Goal: Transaction & Acquisition: Register for event/course

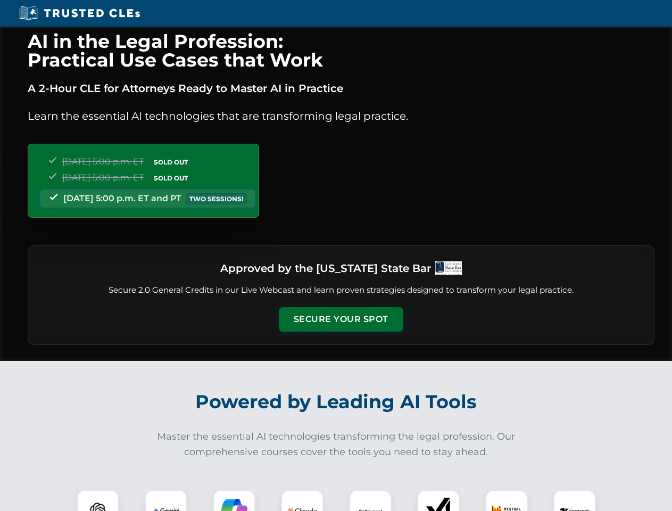
click at [341, 319] on button "Secure Your Spot" at bounding box center [341, 319] width 125 height 24
click at [98, 500] on img at bounding box center [98, 511] width 31 height 31
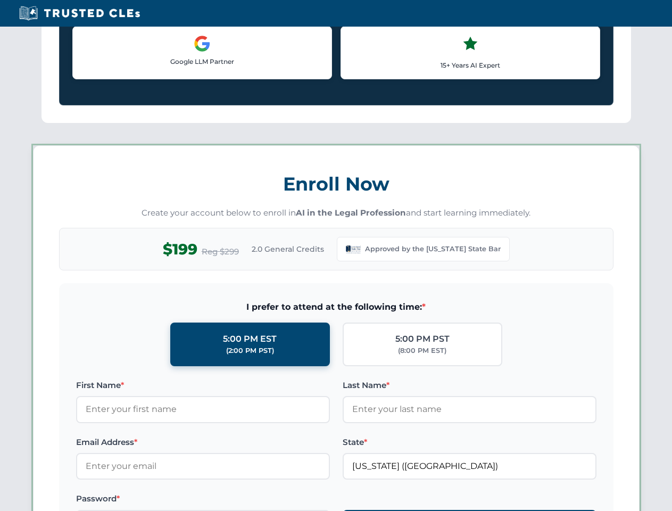
click at [234, 500] on label "Password *" at bounding box center [203, 498] width 254 height 13
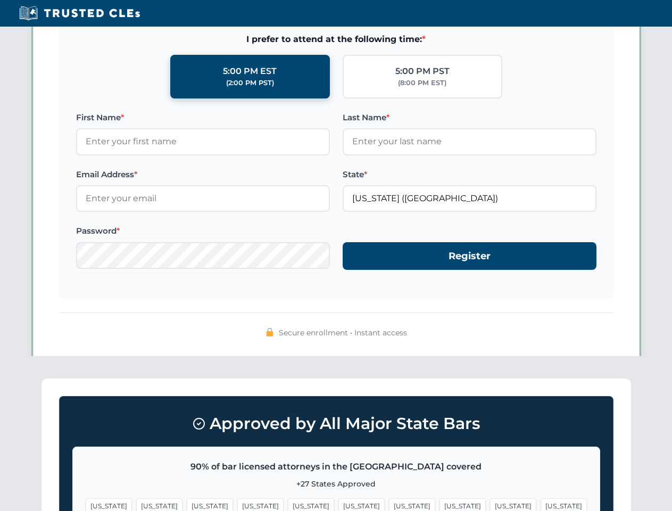
click at [490, 500] on span "[US_STATE]" at bounding box center [513, 505] width 46 height 15
